Goal: Obtain resource: Download file/media

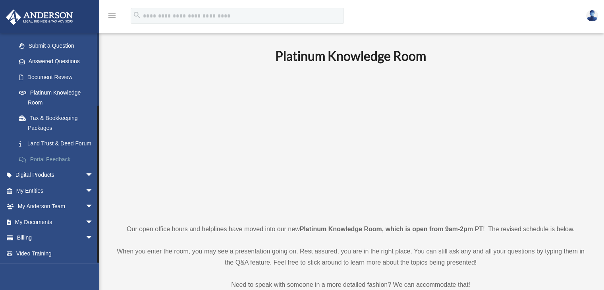
scroll to position [101, 0]
click at [48, 222] on link "My Documents arrow_drop_down" at bounding box center [56, 222] width 100 height 16
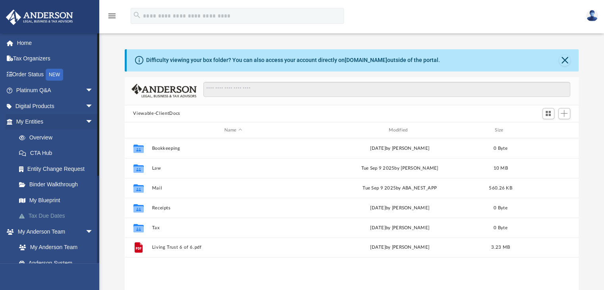
scroll to position [174, 448]
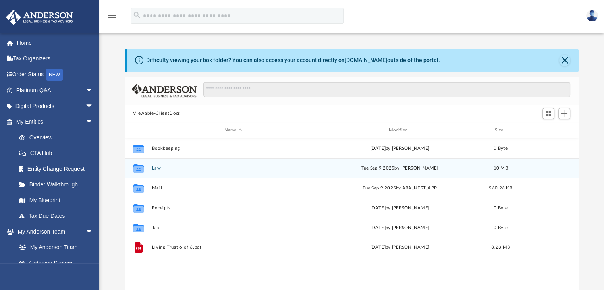
click at [156, 166] on button "Law" at bounding box center [233, 168] width 163 height 5
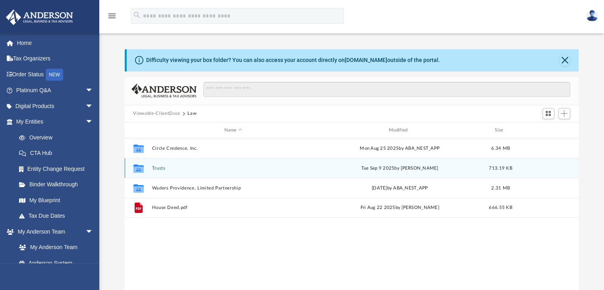
click at [159, 168] on button "Trusts" at bounding box center [233, 168] width 163 height 5
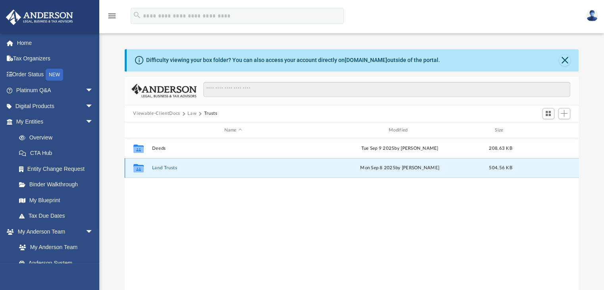
click at [159, 168] on button "Land Trusts" at bounding box center [233, 168] width 163 height 5
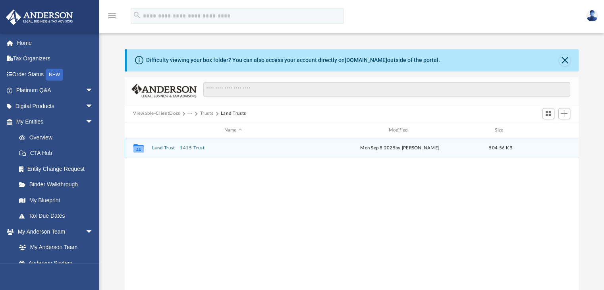
click at [164, 146] on button "Land Trust - 1415 Trust" at bounding box center [233, 148] width 163 height 5
click at [163, 146] on button "Signed Trust Docs (1415 Trust).pdf" at bounding box center [233, 148] width 163 height 5
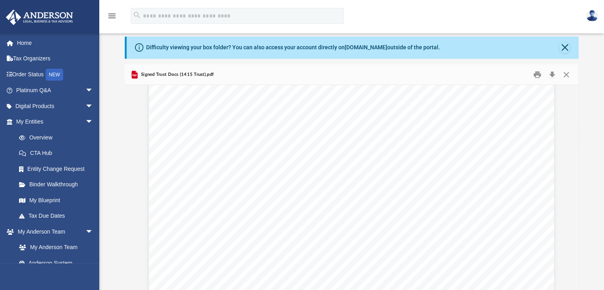
scroll to position [0, 0]
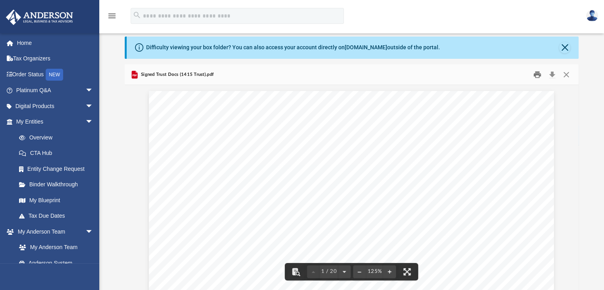
click at [537, 73] on button "Print" at bounding box center [538, 74] width 16 height 12
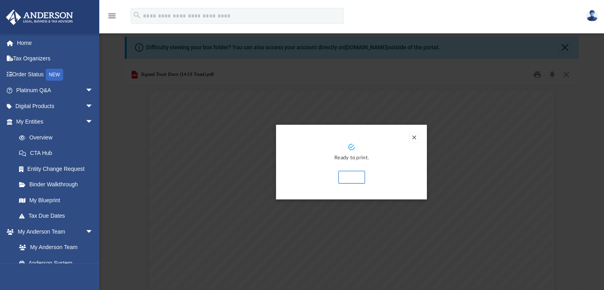
click at [354, 177] on button "Print" at bounding box center [352, 177] width 27 height 13
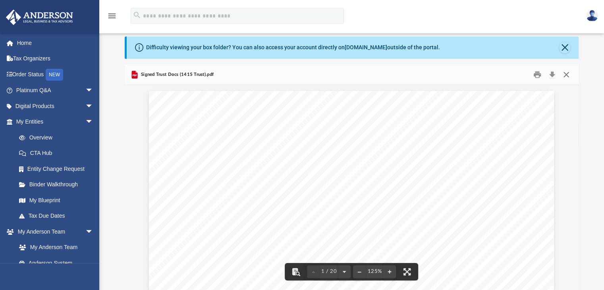
click at [567, 73] on button "Close" at bounding box center [566, 74] width 14 height 12
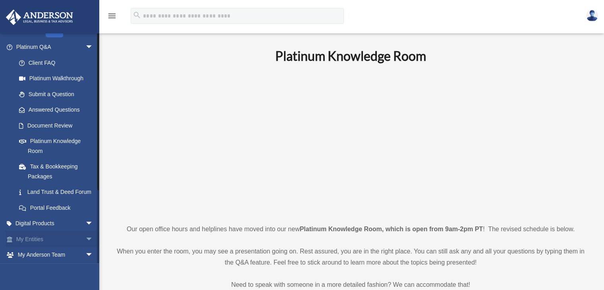
scroll to position [101, 0]
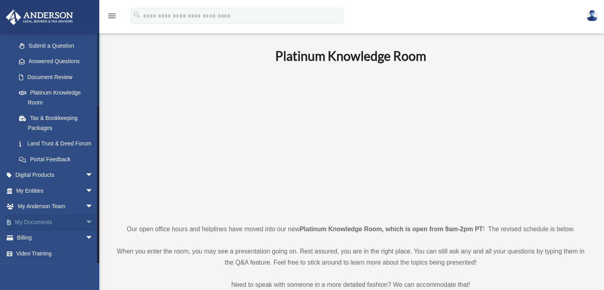
click at [33, 221] on link "My Documents arrow_drop_down" at bounding box center [56, 222] width 100 height 16
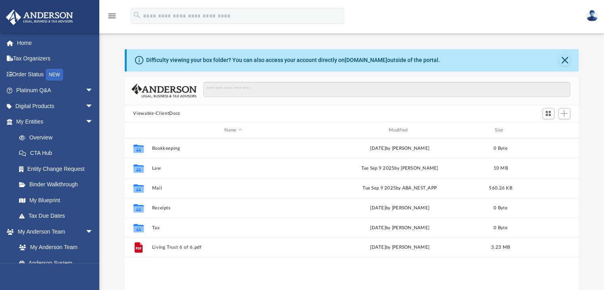
scroll to position [174, 448]
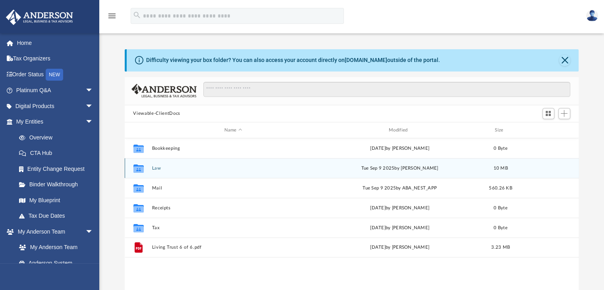
click at [155, 166] on button "Law" at bounding box center [233, 168] width 163 height 5
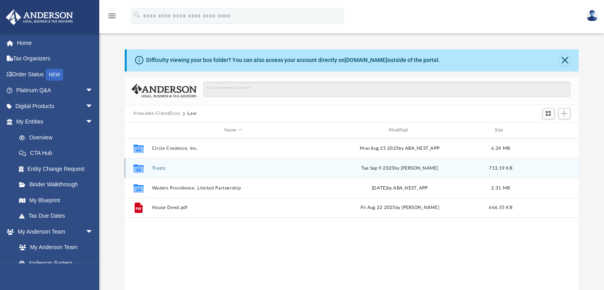
click at [157, 166] on button "Trusts" at bounding box center [233, 168] width 163 height 5
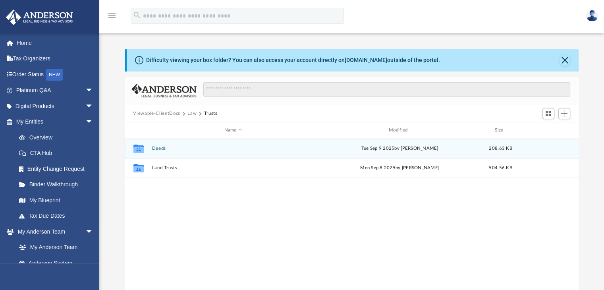
click at [156, 148] on button "Deeds" at bounding box center [233, 148] width 163 height 5
click at [157, 148] on button "Deed - [STREET_ADDRESS]" at bounding box center [233, 148] width 163 height 5
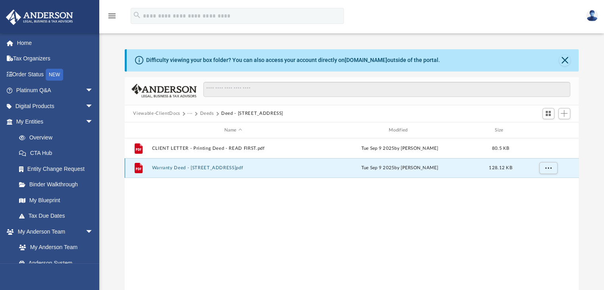
click at [162, 166] on button "Warranty Deed - [STREET_ADDRESS]pdf" at bounding box center [233, 168] width 163 height 5
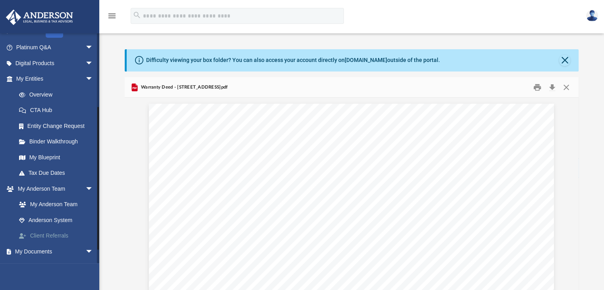
scroll to position [119, 0]
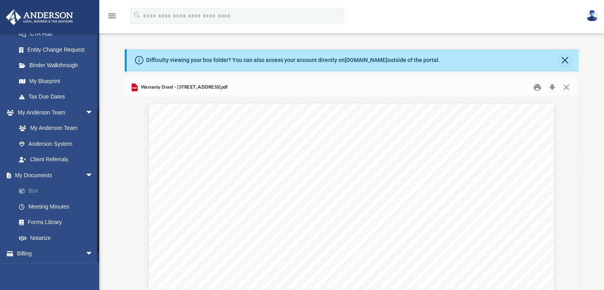
click at [33, 190] on link "Box" at bounding box center [58, 191] width 94 height 16
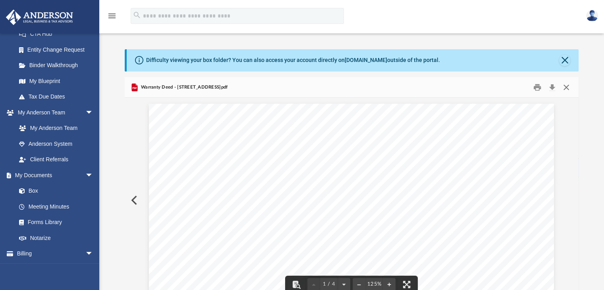
click at [567, 87] on button "Close" at bounding box center [566, 87] width 14 height 12
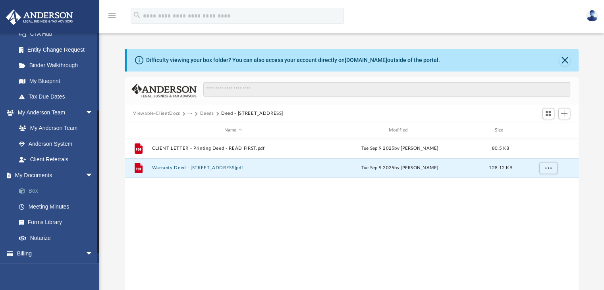
click at [33, 189] on link "Box" at bounding box center [58, 191] width 94 height 16
click at [166, 112] on button "Viewable-ClientDocs" at bounding box center [156, 113] width 47 height 7
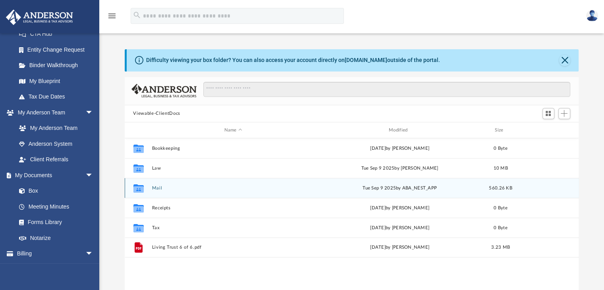
click at [156, 187] on button "Mail" at bounding box center [233, 188] width 163 height 5
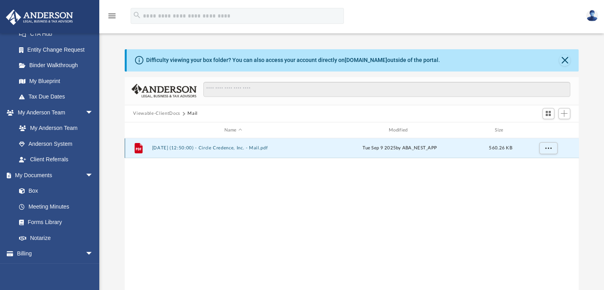
click at [165, 147] on button "[DATE] (12:50:00) - Circle Credence, Inc. - Mail.pdf" at bounding box center [233, 148] width 163 height 5
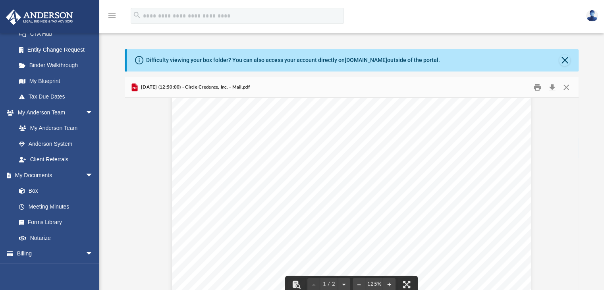
scroll to position [0, 0]
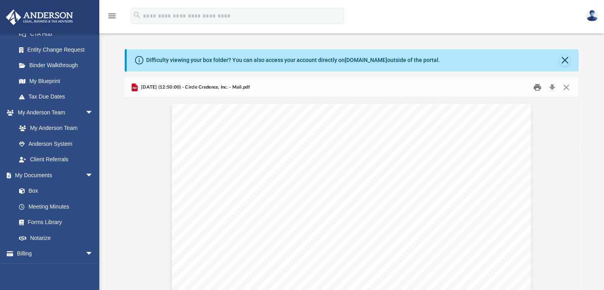
click at [536, 86] on button "Print" at bounding box center [538, 87] width 16 height 12
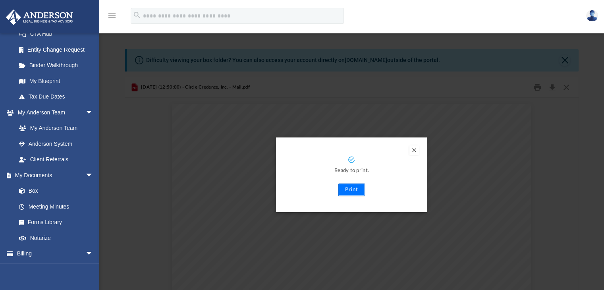
click at [350, 188] on button "Print" at bounding box center [352, 190] width 27 height 13
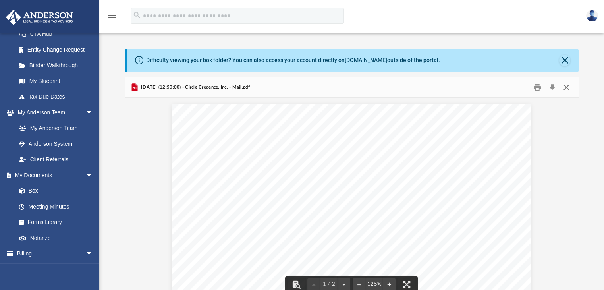
click at [565, 87] on button "Close" at bounding box center [566, 87] width 14 height 12
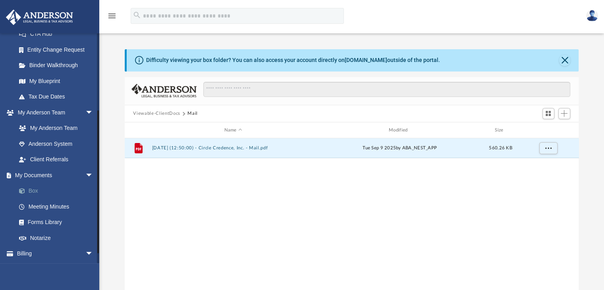
click at [31, 189] on link "Box" at bounding box center [58, 191] width 94 height 16
click at [157, 112] on button "Viewable-ClientDocs" at bounding box center [156, 113] width 47 height 7
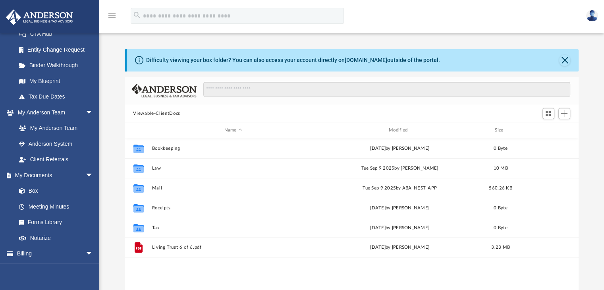
click at [595, 14] on img at bounding box center [592, 16] width 12 height 12
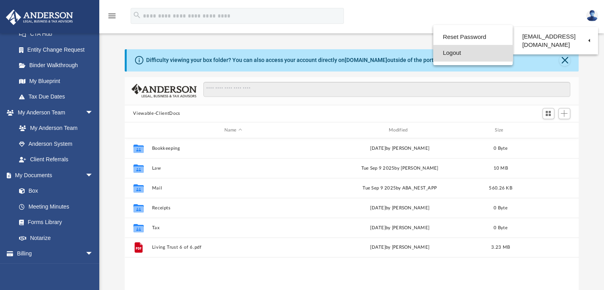
click at [466, 52] on link "Logout" at bounding box center [473, 53] width 79 height 16
